Goal: Task Accomplishment & Management: Manage account settings

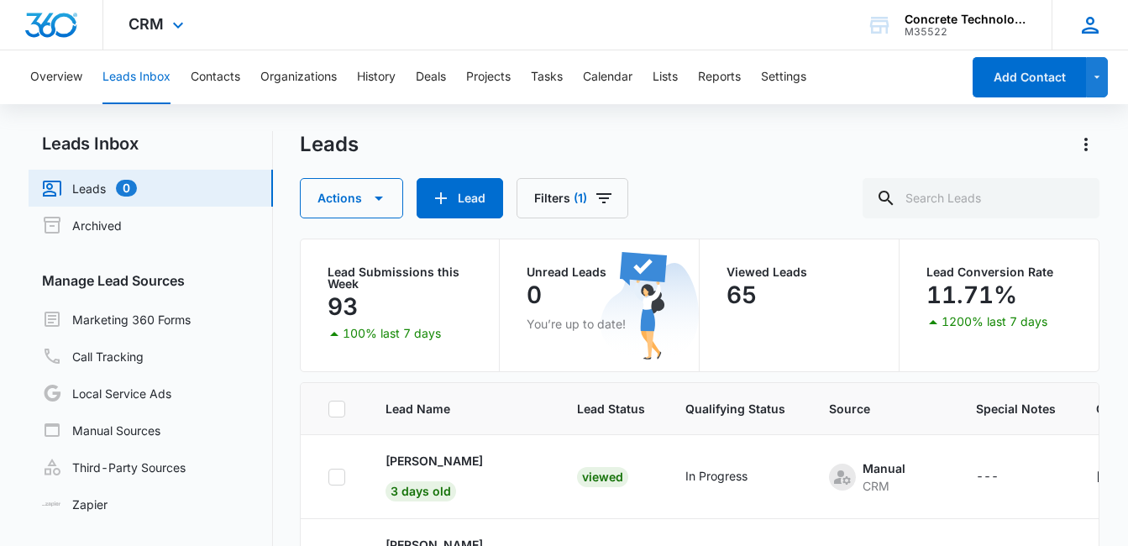
click at [1099, 31] on icon at bounding box center [1090, 25] width 17 height 17
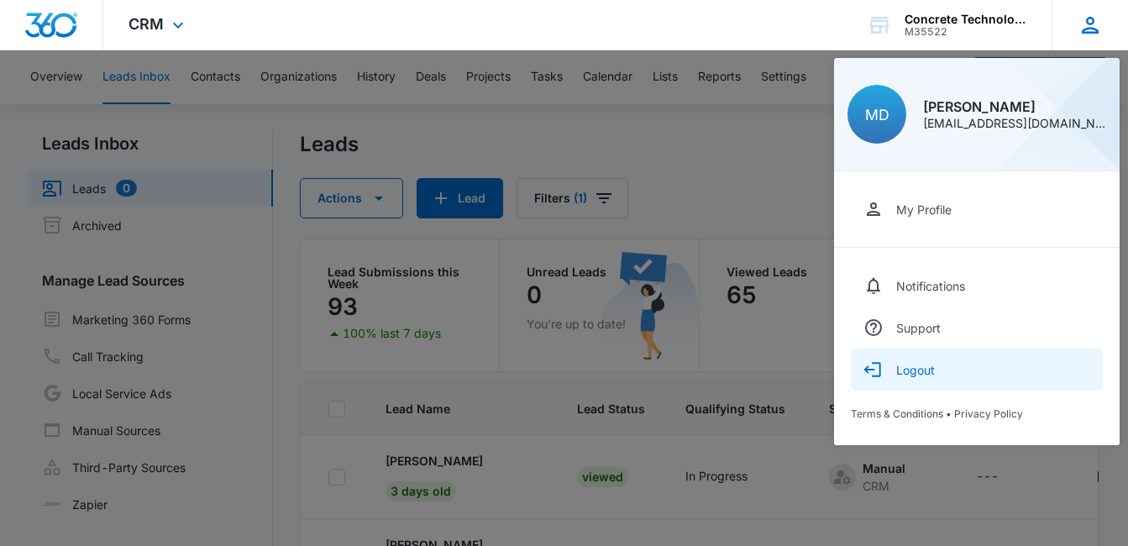
click at [924, 372] on div "Logout" at bounding box center [915, 370] width 39 height 14
